Goal: Book appointment/travel/reservation

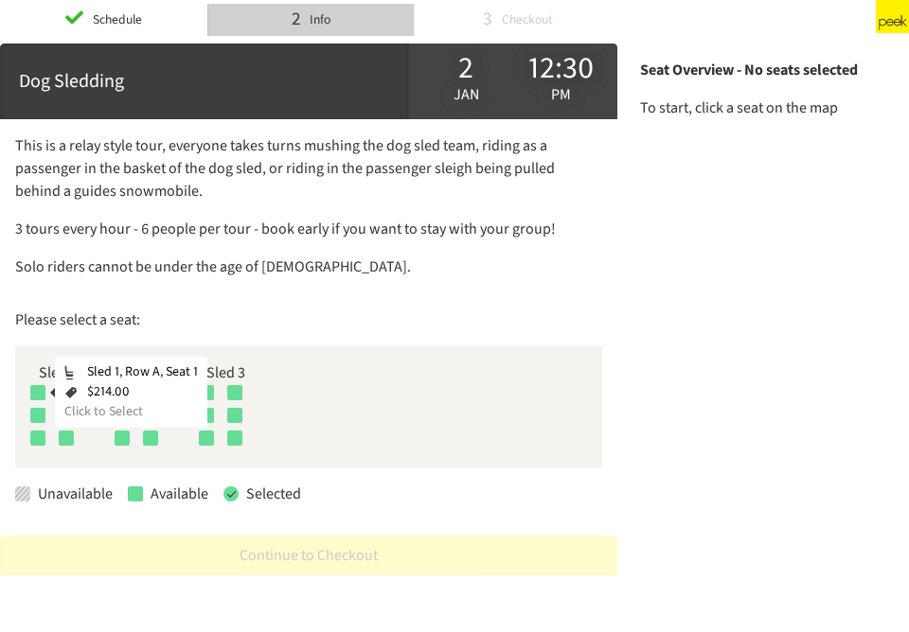
click at [40, 399] on div at bounding box center [37, 392] width 15 height 15
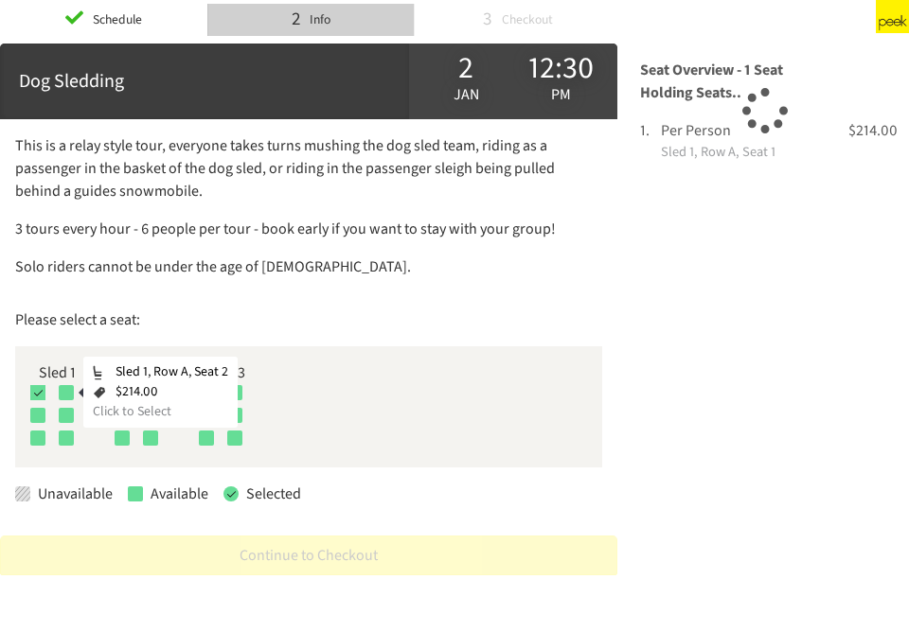
click at [71, 387] on div at bounding box center [66, 392] width 15 height 15
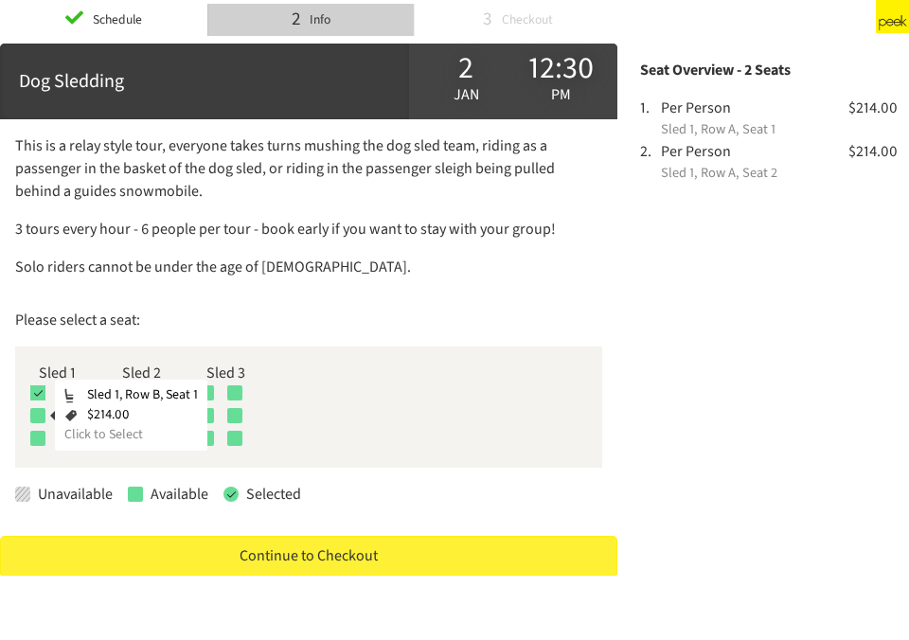
click at [36, 418] on div at bounding box center [37, 415] width 15 height 15
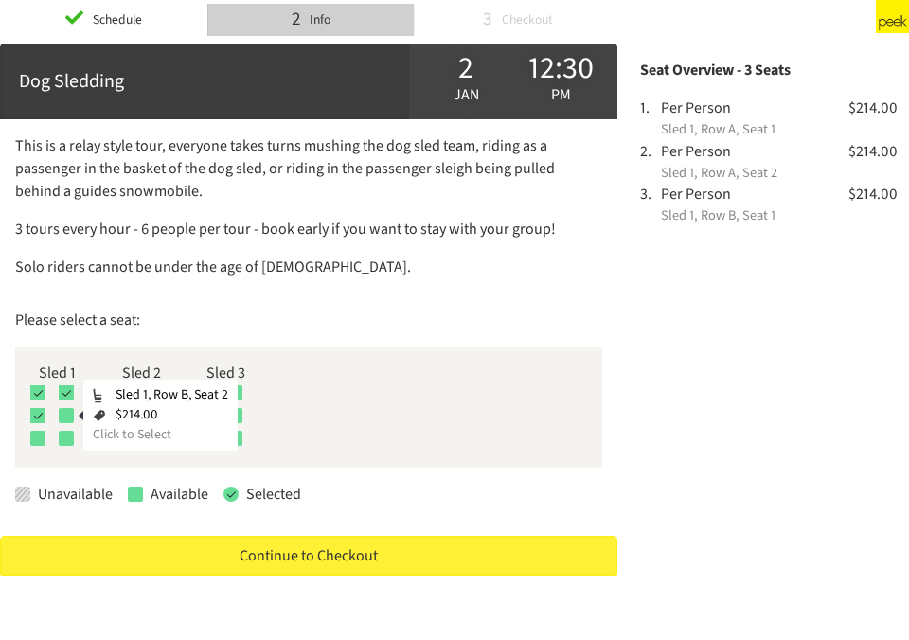
click at [70, 414] on div at bounding box center [66, 415] width 15 height 15
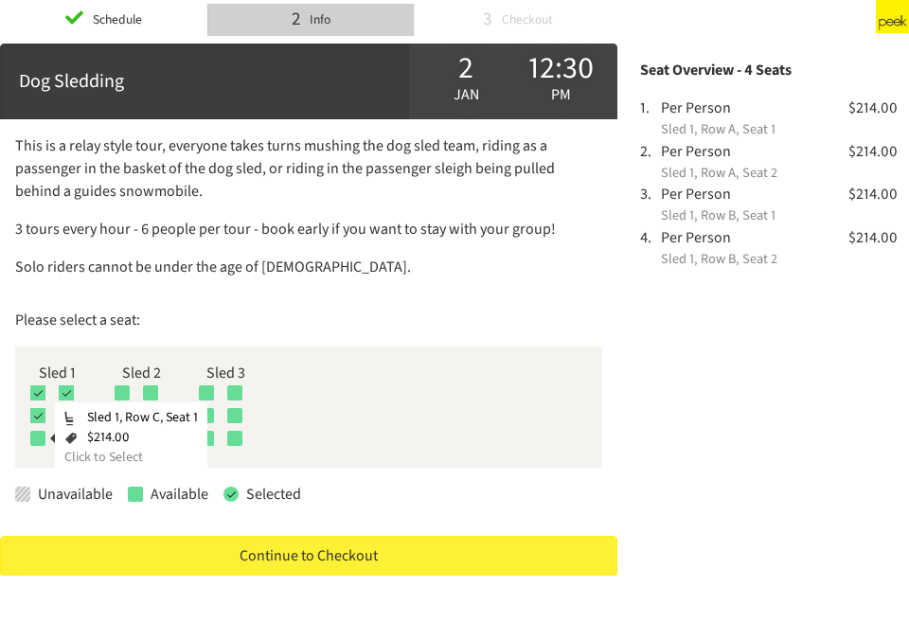
click at [38, 441] on div at bounding box center [37, 438] width 15 height 15
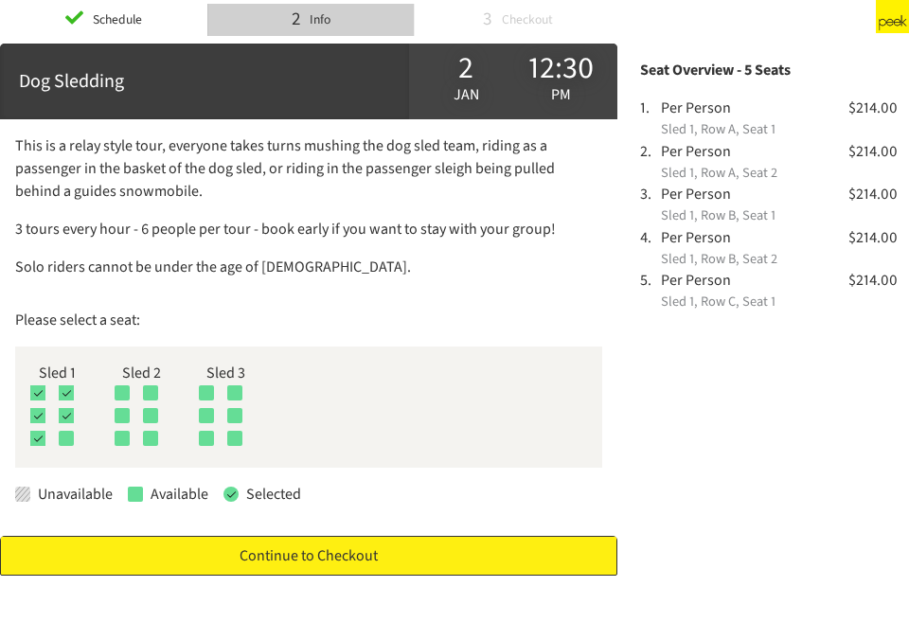
click at [232, 566] on link "Continue to Checkout" at bounding box center [308, 556] width 617 height 40
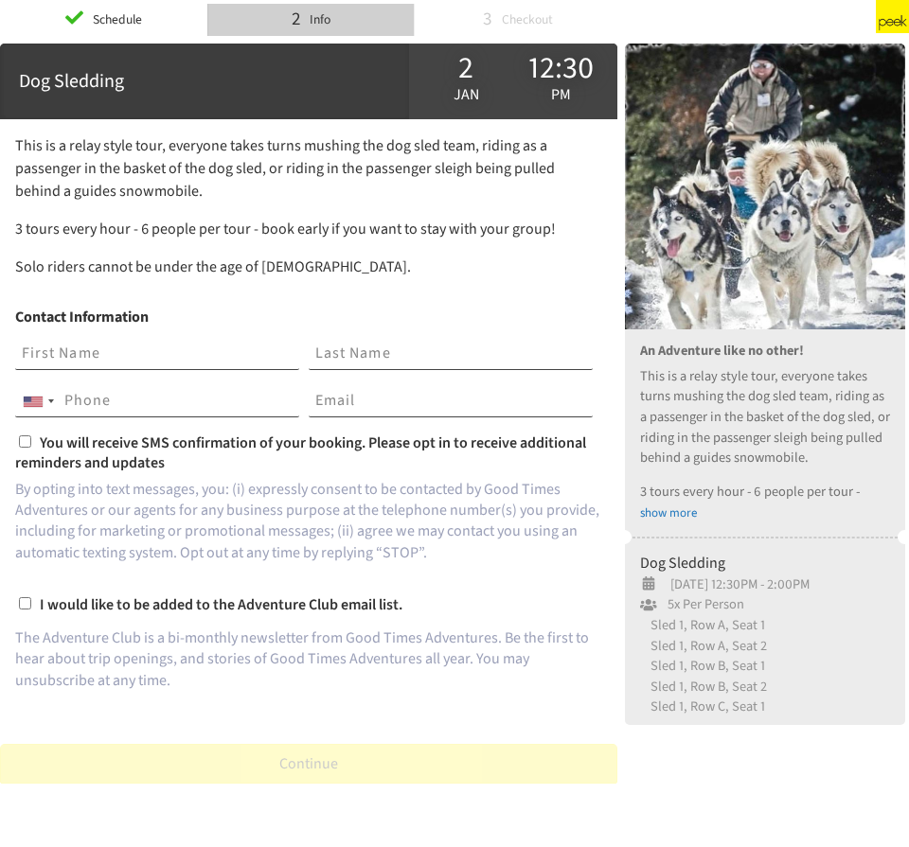
click at [131, 353] on input "text" at bounding box center [157, 354] width 284 height 32
type input "[PERSON_NAME]"
type input "3038423156"
type input "[EMAIL_ADDRESS][DOMAIN_NAME]"
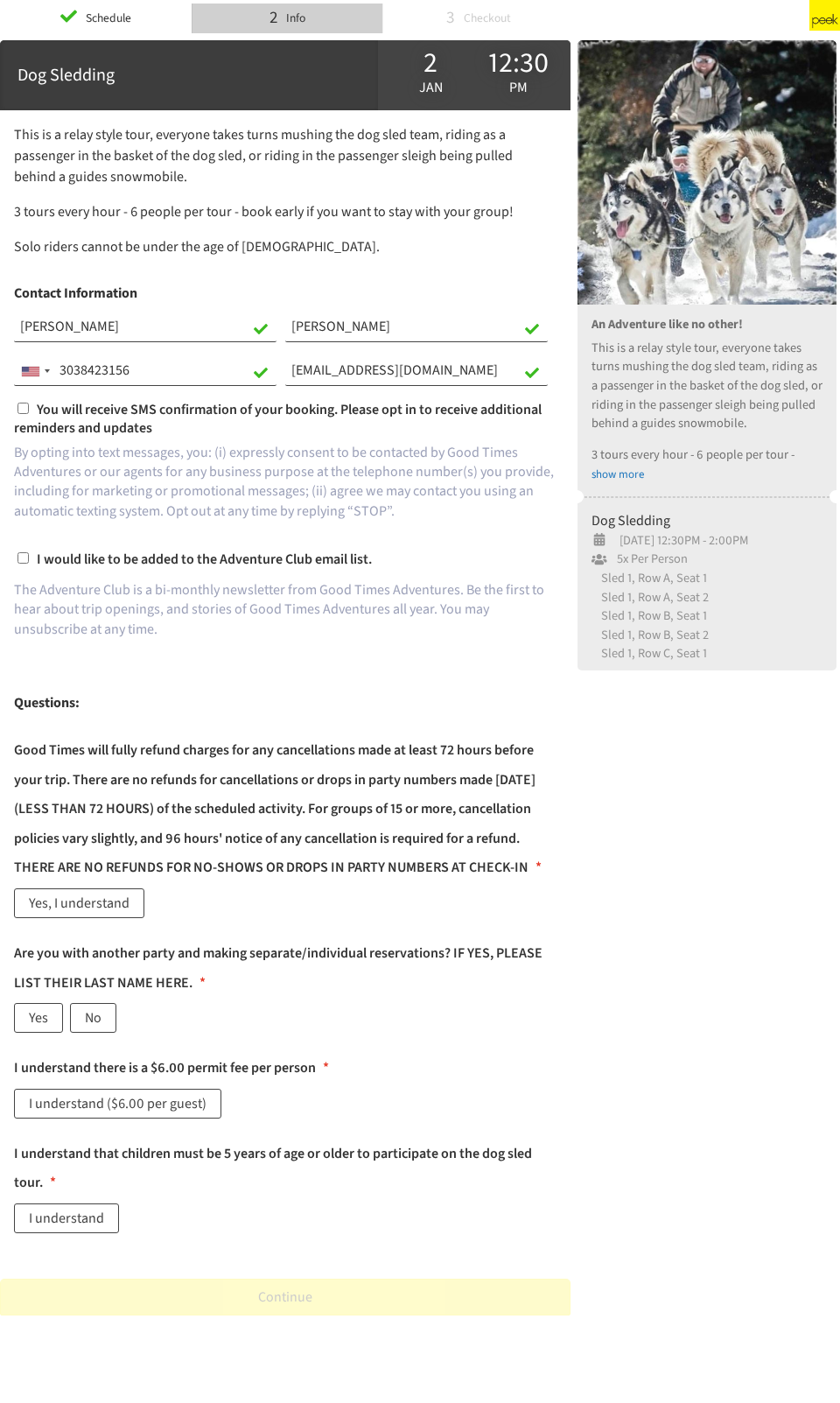
click at [22, 404] on input "You will receive SMS confirmation of your booking. Please opt in to receive add…" at bounding box center [23, 409] width 11 height 11
checkbox input "true"
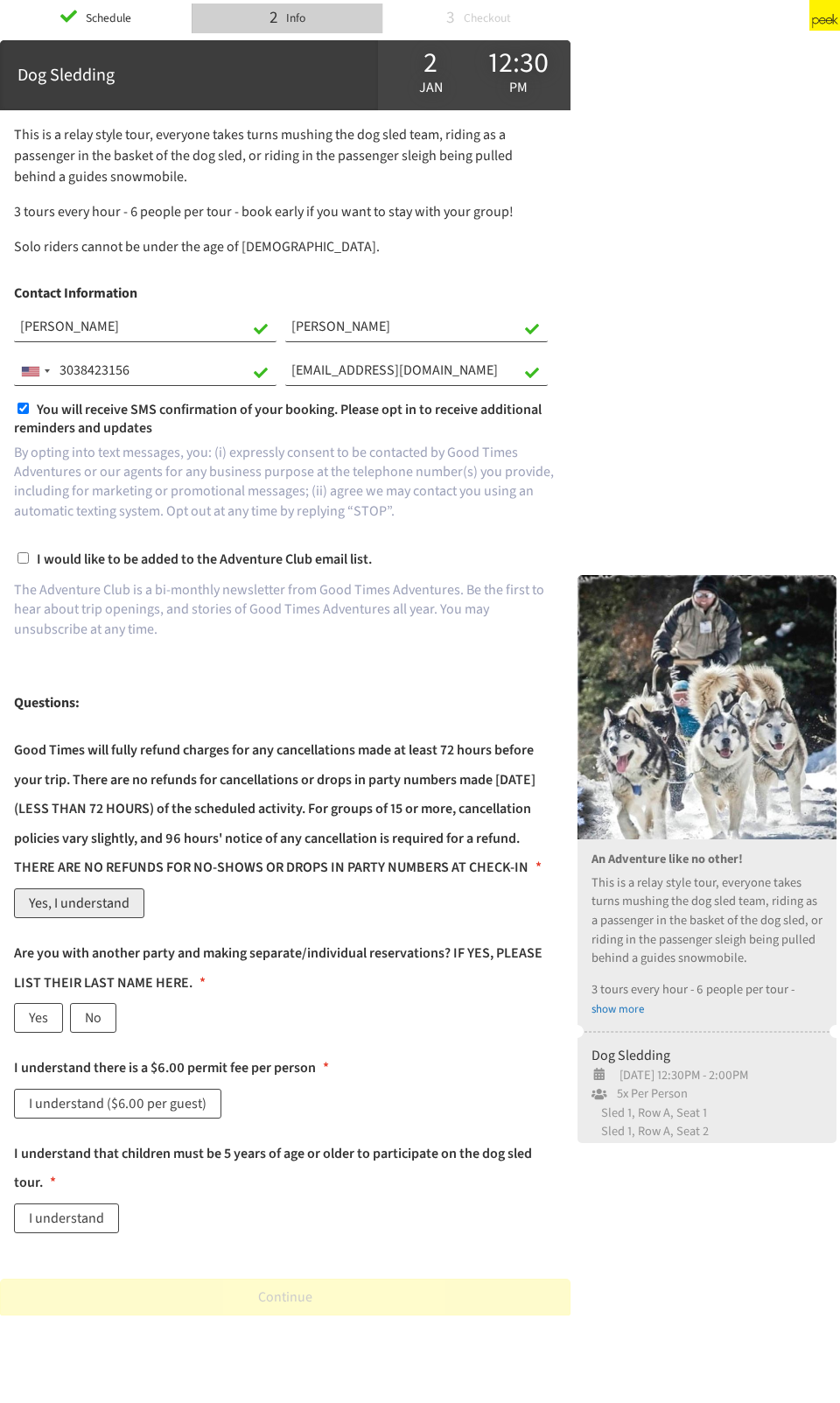
click at [106, 583] on label "Yes, I understand" at bounding box center [79, 903] width 130 height 30
click at [94, 583] on label "No" at bounding box center [93, 1018] width 46 height 30
click at [75, 583] on label "I understand ($6.00 per guest)" at bounding box center [117, 1104] width 207 height 30
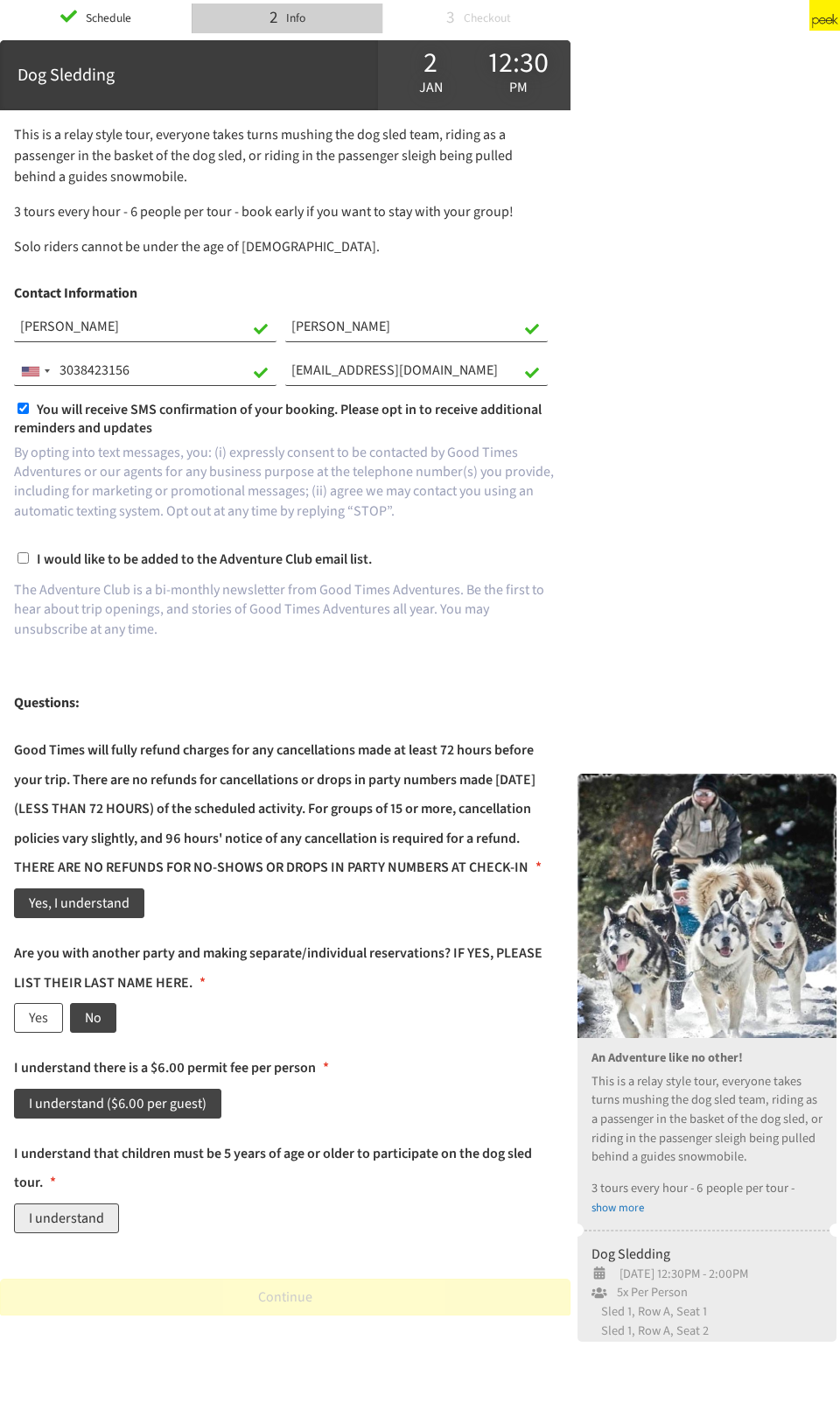
click at [86, 583] on label "I understand" at bounding box center [67, 1218] width 105 height 30
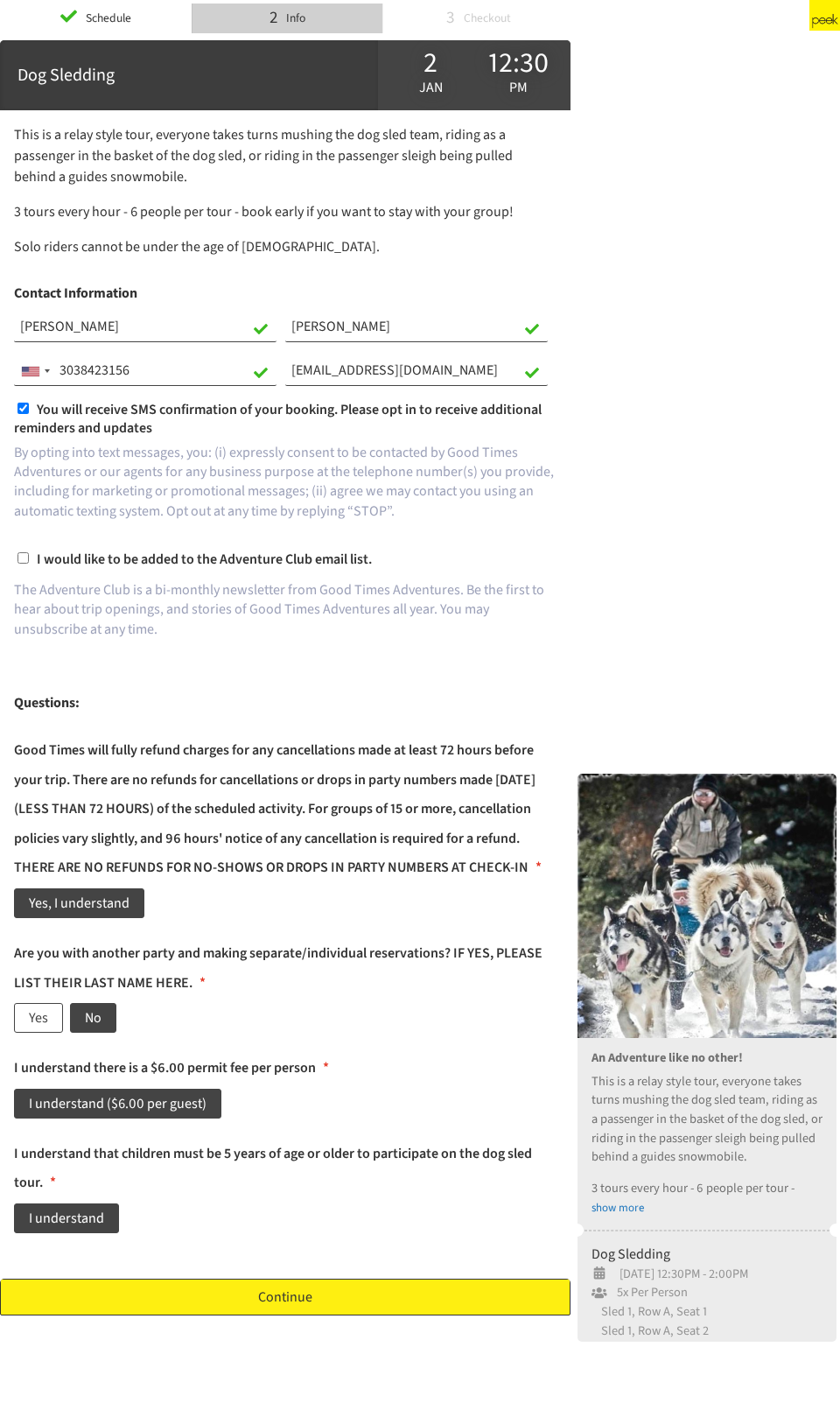
click at [163, 583] on link "Continue" at bounding box center [285, 1297] width 570 height 37
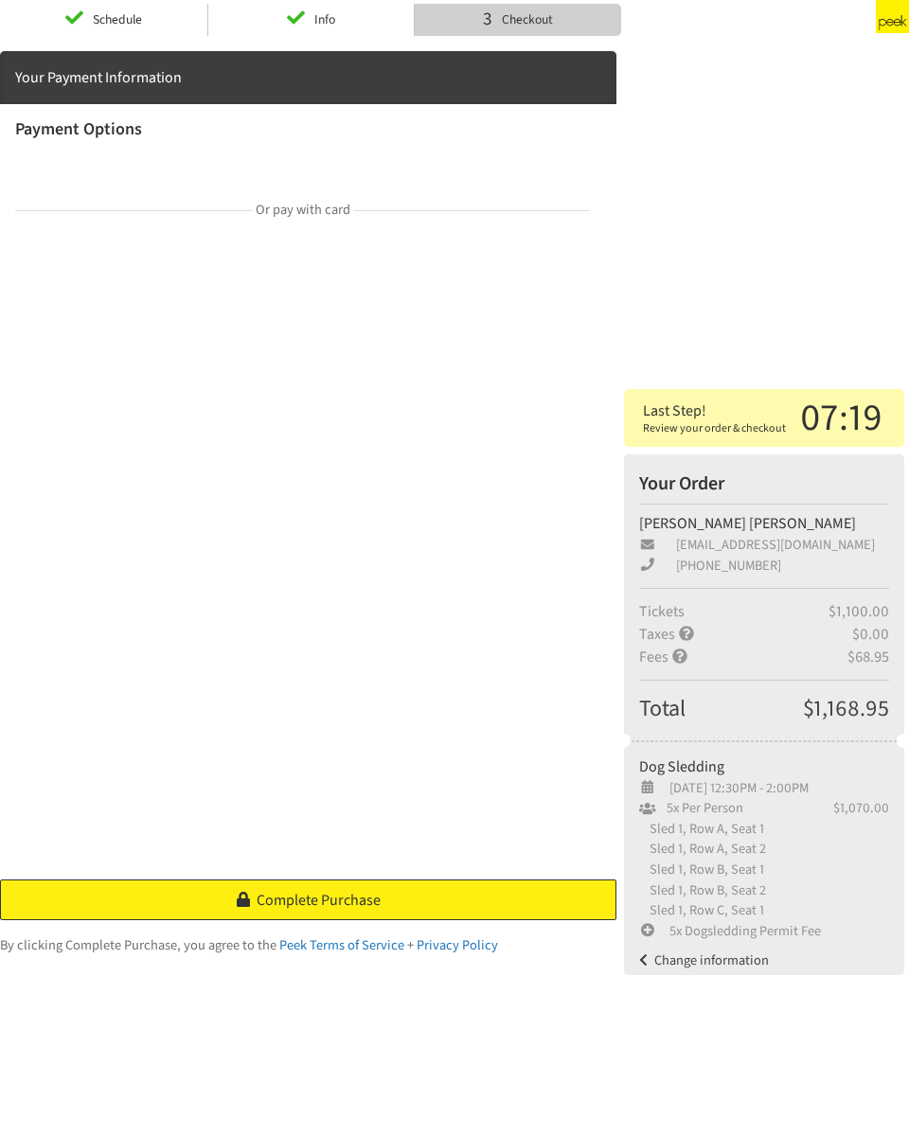
click at [426, 631] on link "Complete Purchase" at bounding box center [308, 900] width 616 height 41
